Goal: Task Accomplishment & Management: Manage account settings

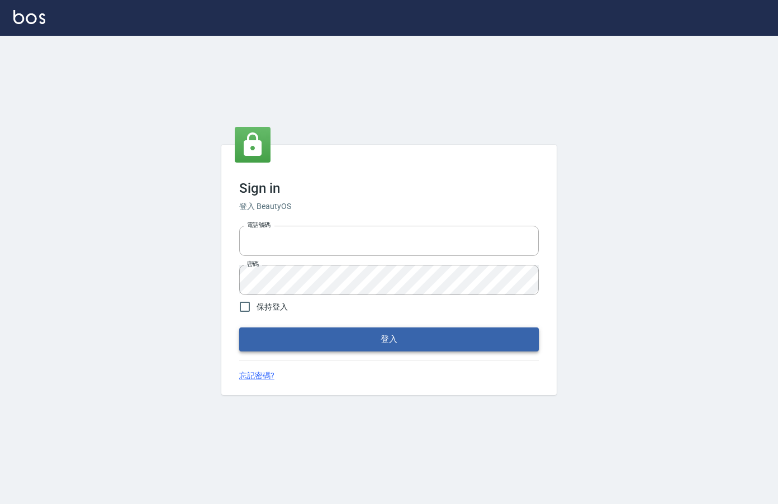
type input "0912850395"
click at [289, 343] on button "登入" at bounding box center [389, 339] width 300 height 23
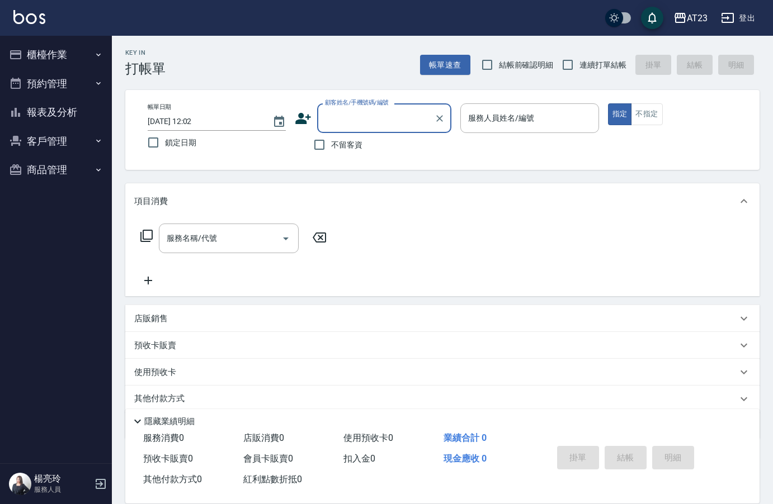
click at [73, 53] on button "櫃檯作業" at bounding box center [55, 54] width 103 height 29
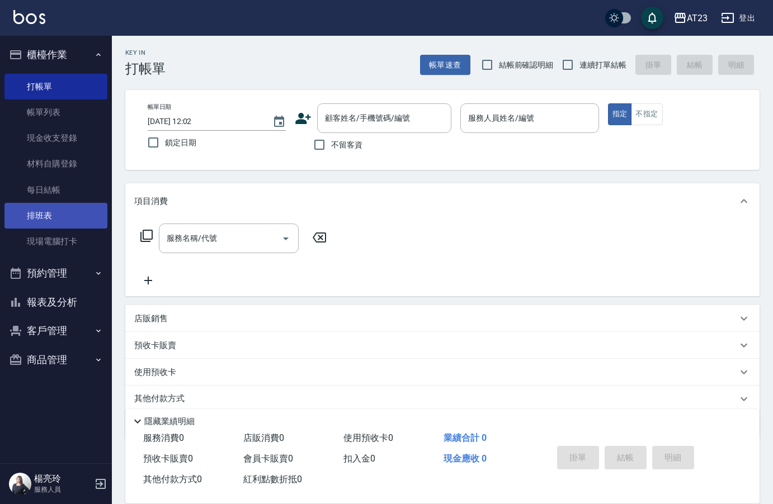
click at [72, 218] on link "排班表" at bounding box center [55, 216] width 103 height 26
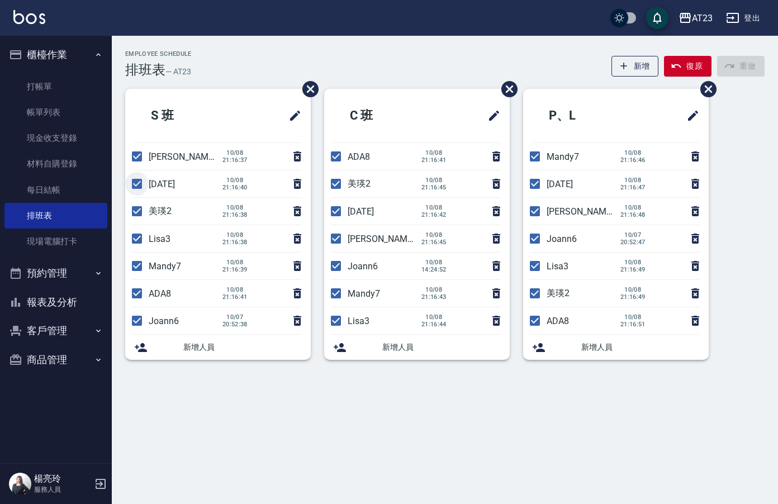
click at [136, 184] on input "checkbox" at bounding box center [136, 183] width 23 height 23
checkbox input "false"
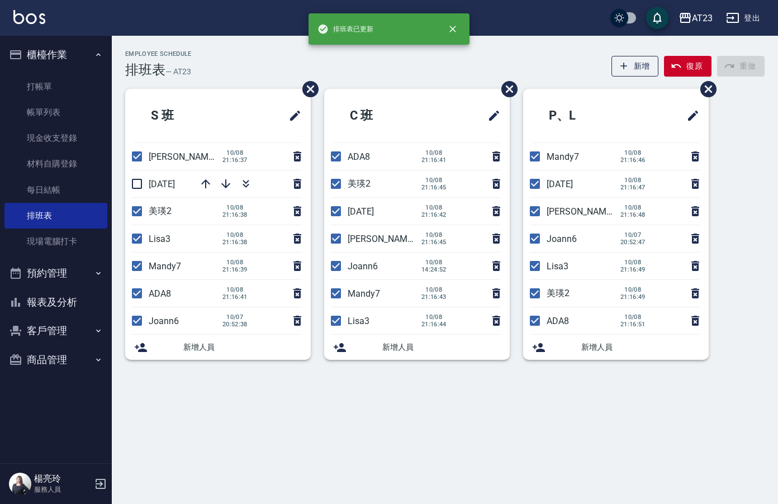
click at [134, 214] on input "checkbox" at bounding box center [136, 211] width 23 height 23
checkbox input "false"
click at [139, 239] on input "checkbox" at bounding box center [136, 238] width 23 height 23
checkbox input "false"
click at [144, 272] on input "checkbox" at bounding box center [136, 265] width 23 height 23
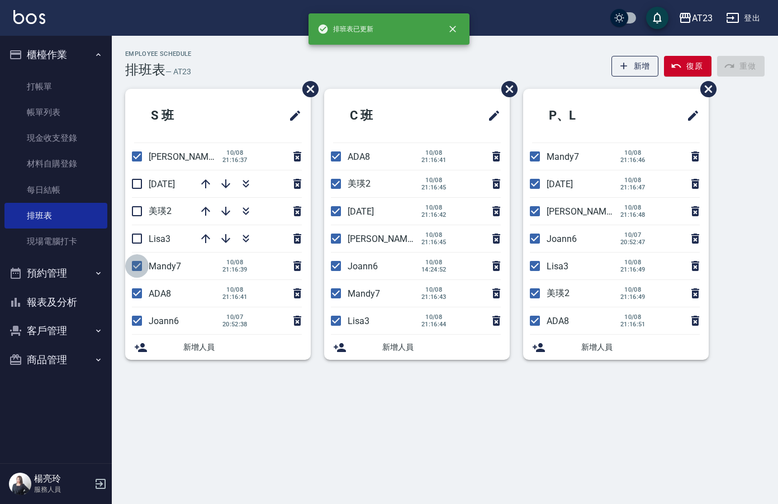
checkbox input "false"
click at [140, 289] on input "checkbox" at bounding box center [136, 293] width 23 height 23
checkbox input "false"
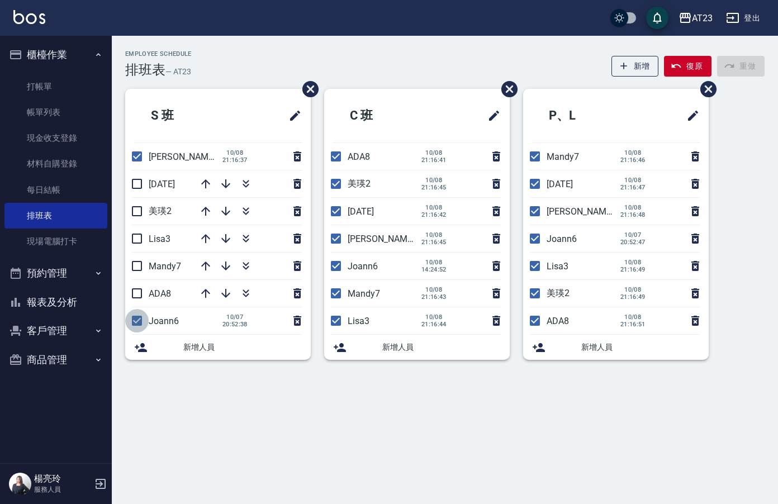
click at [141, 320] on input "checkbox" at bounding box center [136, 320] width 23 height 23
checkbox input "false"
click at [342, 155] on input "checkbox" at bounding box center [335, 156] width 23 height 23
checkbox input "false"
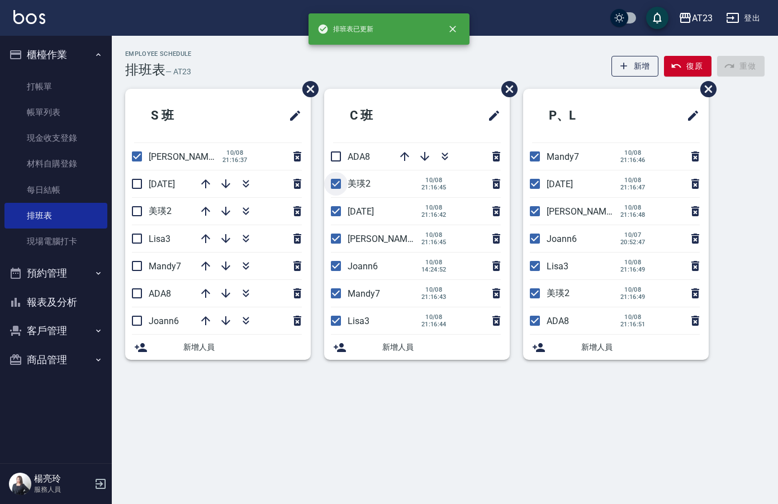
click at [339, 188] on input "checkbox" at bounding box center [335, 183] width 23 height 23
checkbox input "false"
click at [337, 207] on input "checkbox" at bounding box center [335, 211] width 23 height 23
checkbox input "false"
click at [338, 264] on input "checkbox" at bounding box center [335, 265] width 23 height 23
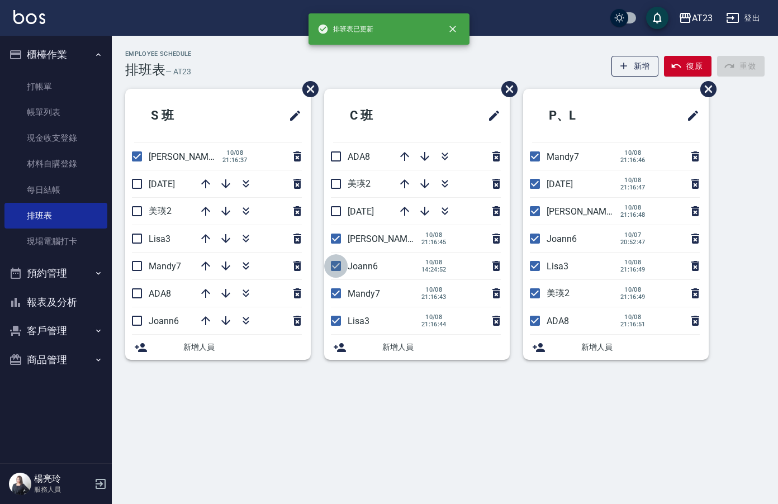
checkbox input "false"
click at [330, 300] on input "checkbox" at bounding box center [335, 293] width 23 height 23
checkbox input "false"
drag, startPoint x: 338, startPoint y: 320, endPoint x: 344, endPoint y: 313, distance: 10.3
click at [339, 319] on input "checkbox" at bounding box center [335, 320] width 23 height 23
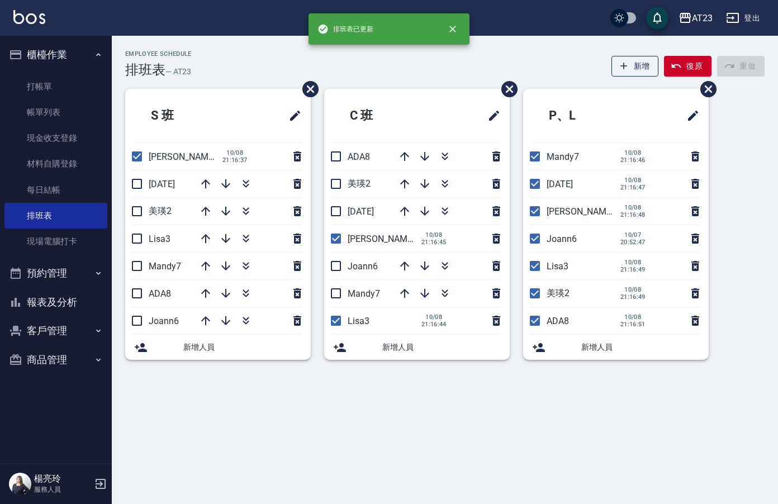
checkbox input "false"
click at [535, 154] on input "checkbox" at bounding box center [534, 156] width 23 height 23
checkbox input "false"
click at [535, 186] on input "checkbox" at bounding box center [534, 183] width 23 height 23
checkbox input "false"
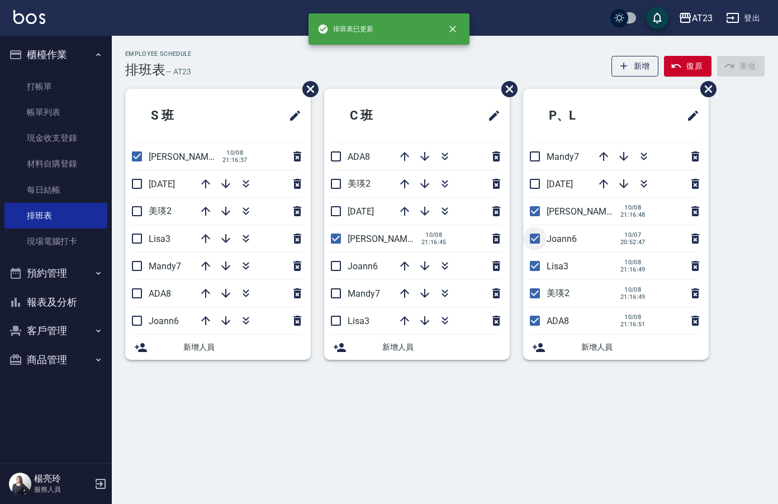
click at [534, 236] on input "checkbox" at bounding box center [534, 238] width 23 height 23
checkbox input "false"
click at [541, 268] on input "checkbox" at bounding box center [534, 265] width 23 height 23
checkbox input "false"
click at [528, 295] on input "checkbox" at bounding box center [534, 293] width 23 height 23
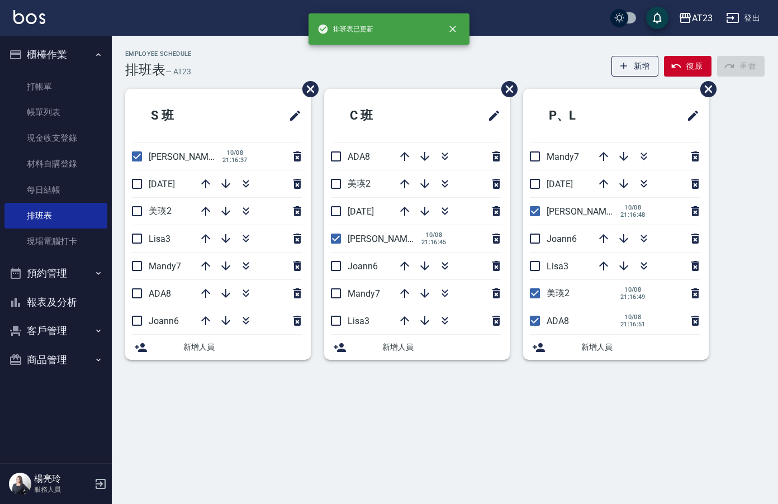
checkbox input "false"
click at [532, 323] on input "checkbox" at bounding box center [534, 320] width 23 height 23
checkbox input "false"
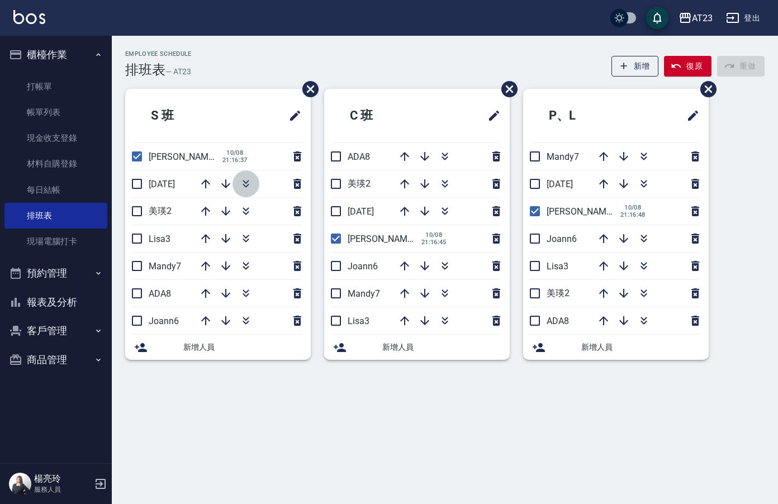
click at [249, 182] on icon "button" at bounding box center [245, 183] width 13 height 13
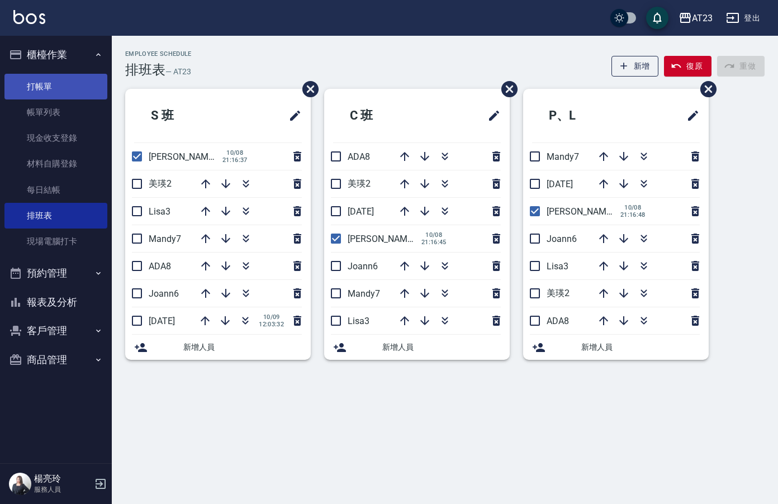
click at [76, 82] on link "打帳單" at bounding box center [55, 87] width 103 height 26
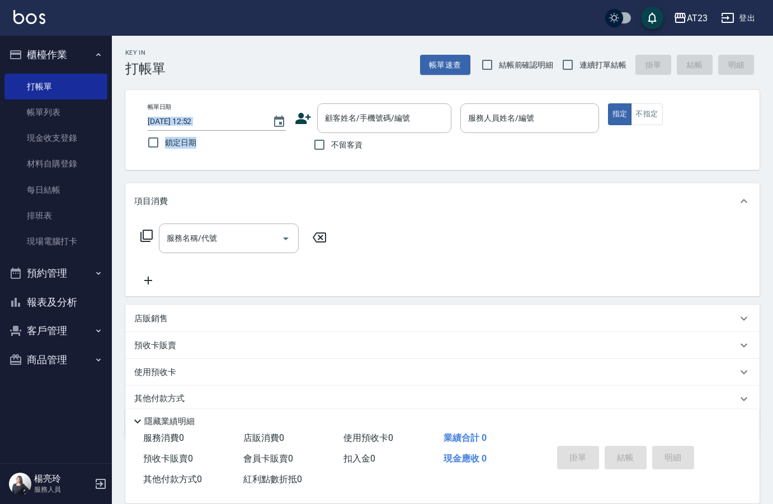
drag, startPoint x: 49, startPoint y: 229, endPoint x: 196, endPoint y: 131, distance: 176.1
click at [196, 131] on div "帳單日期 [DATE] 12:52 鎖定日期" at bounding box center [217, 128] width 138 height 51
click at [149, 231] on icon at bounding box center [146, 235] width 13 height 13
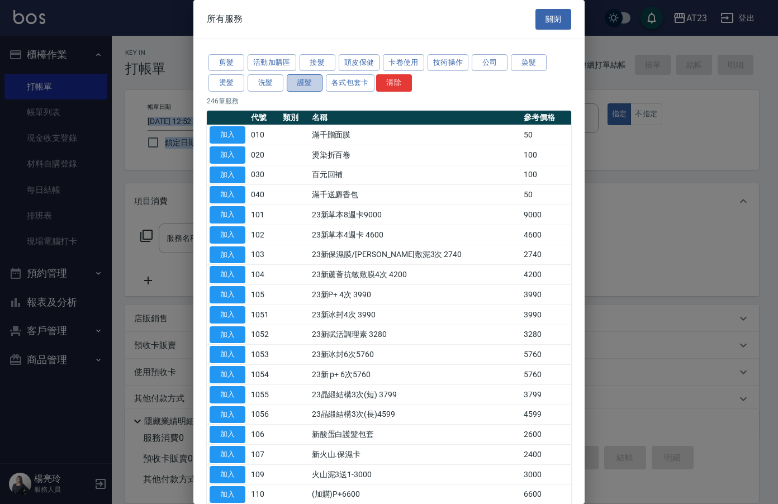
click at [306, 79] on button "護髮" at bounding box center [305, 82] width 36 height 17
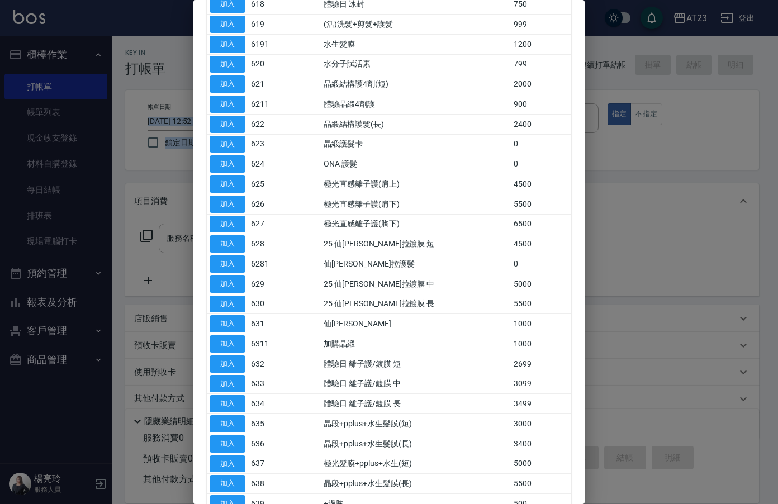
scroll to position [582, 0]
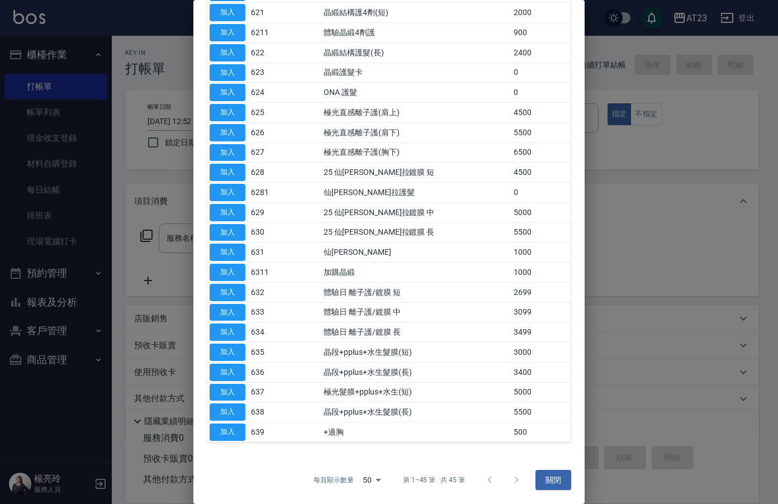
click at [68, 217] on div at bounding box center [389, 252] width 778 height 504
click at [42, 216] on div at bounding box center [389, 252] width 778 height 504
click at [536, 485] on button "關閉" at bounding box center [554, 480] width 36 height 21
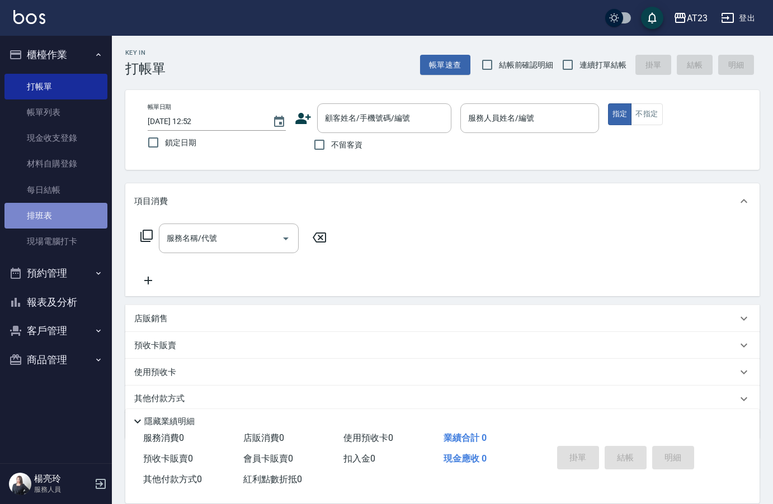
click at [70, 215] on link "排班表" at bounding box center [55, 216] width 103 height 26
